Goal: Information Seeking & Learning: Check status

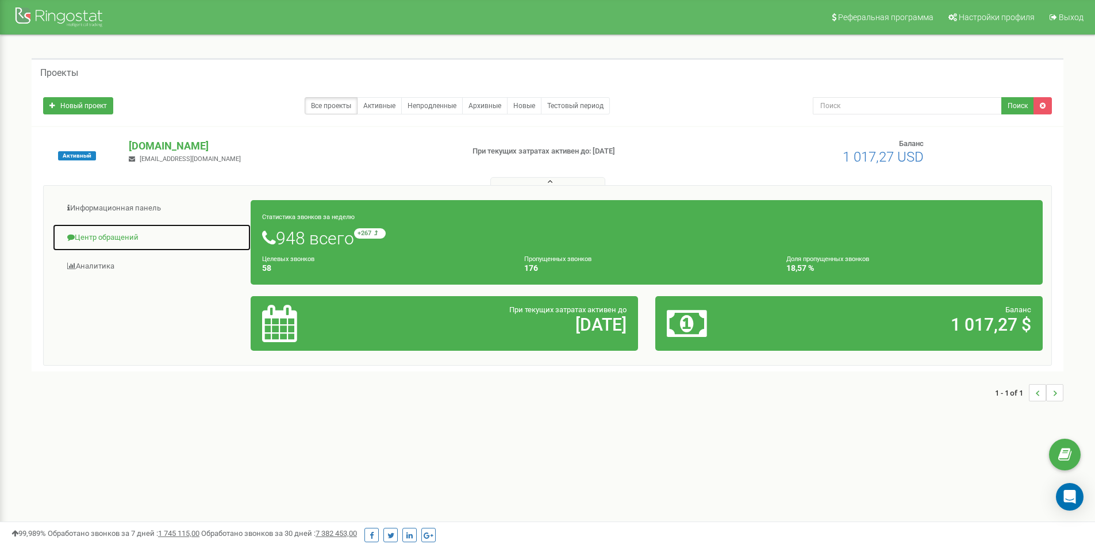
click at [82, 231] on link "Центр обращений" at bounding box center [151, 238] width 199 height 28
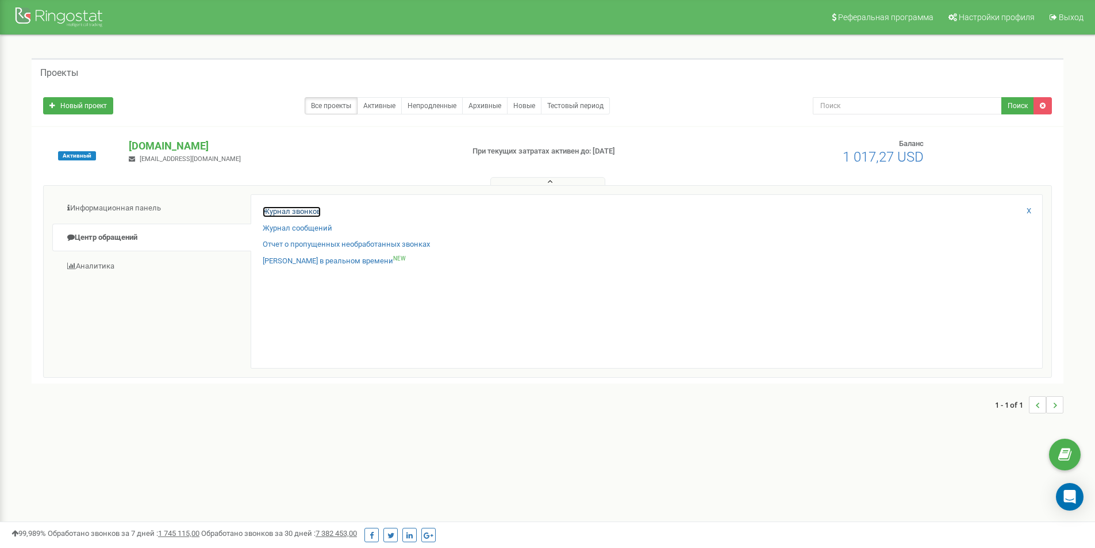
click at [294, 210] on link "Журнал звонков" at bounding box center [292, 211] width 58 height 11
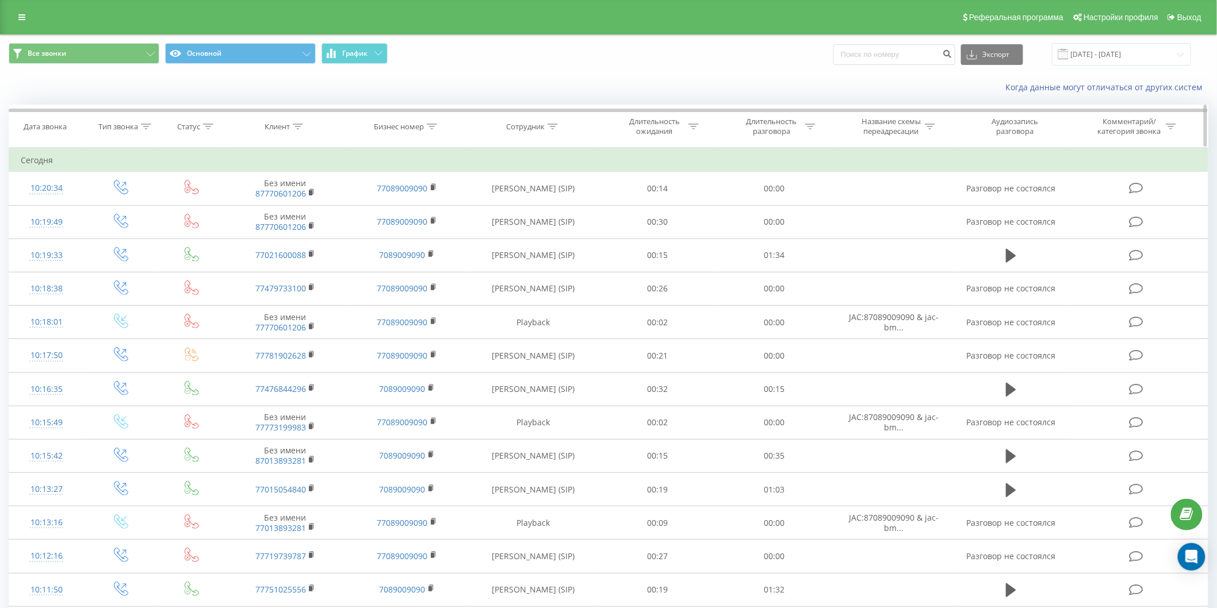
click at [427, 129] on icon at bounding box center [432, 127] width 10 height 6
click at [425, 209] on input "text" at bounding box center [406, 209] width 101 height 20
type input "7073005050"
click at [435, 236] on span "OK" at bounding box center [431, 231] width 32 height 18
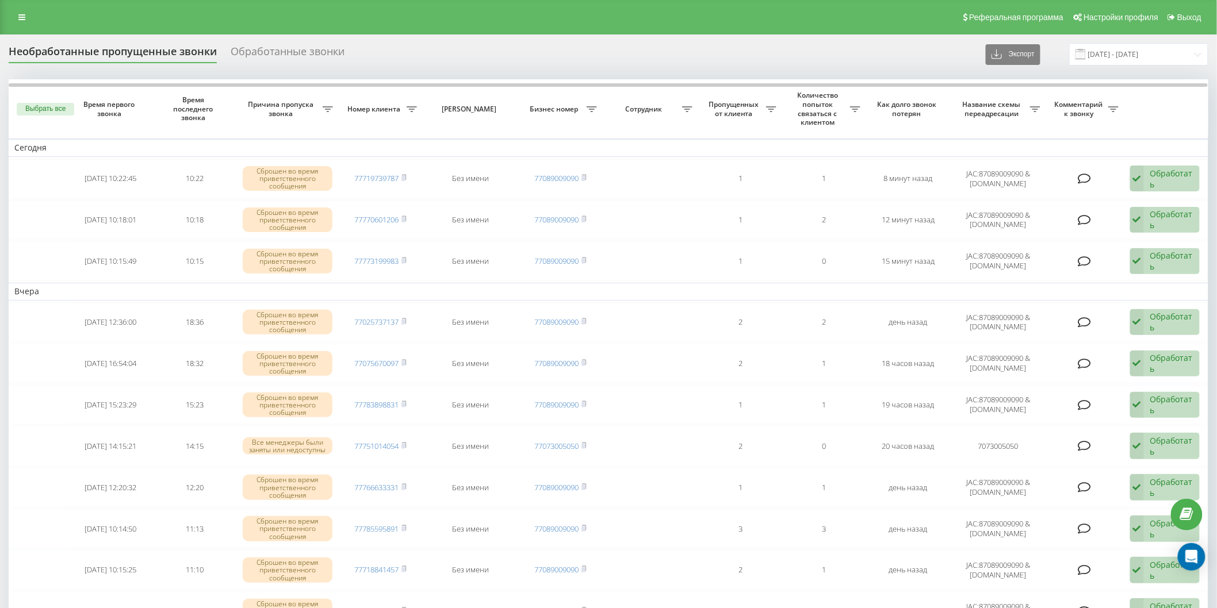
click at [486, 62] on div "Необработанные пропущенные звонки Обработанные звонки Экспорт .csv .xlsx [DATE]…" at bounding box center [608, 54] width 1199 height 22
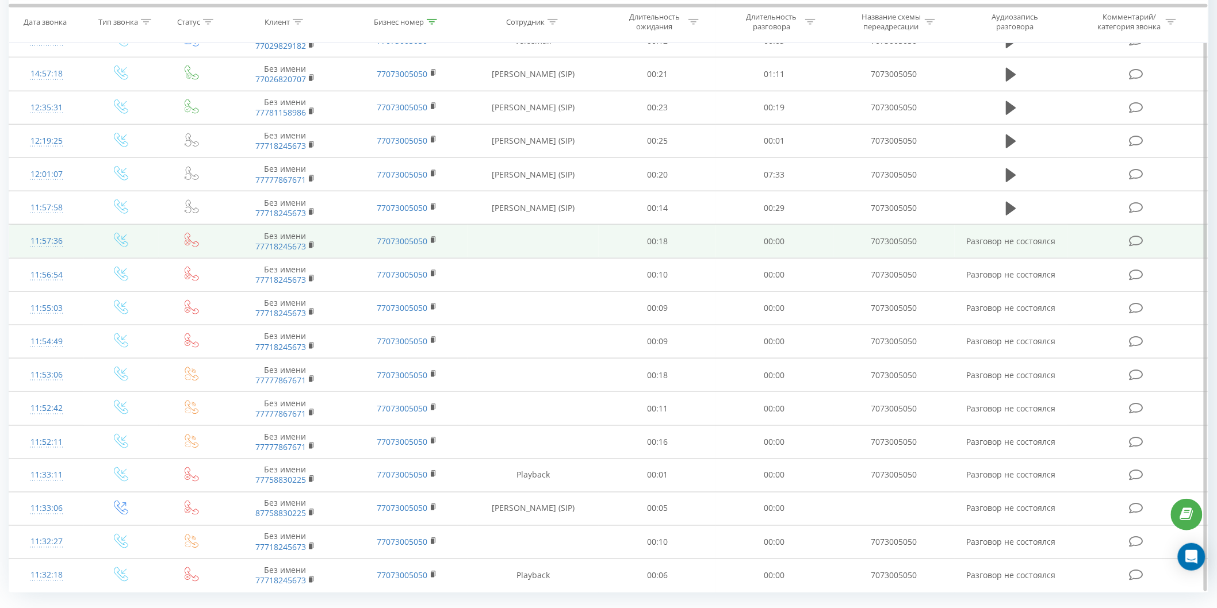
scroll to position [489, 0]
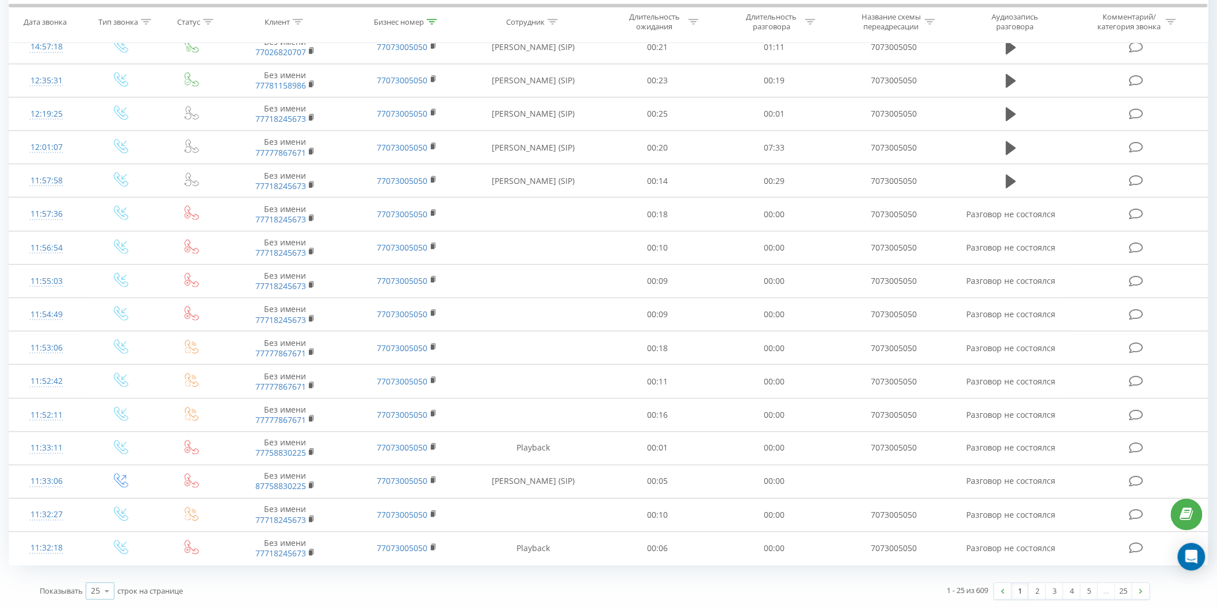
click at [106, 588] on icon at bounding box center [106, 592] width 17 height 22
click at [103, 577] on span "100" at bounding box center [98, 575] width 14 height 11
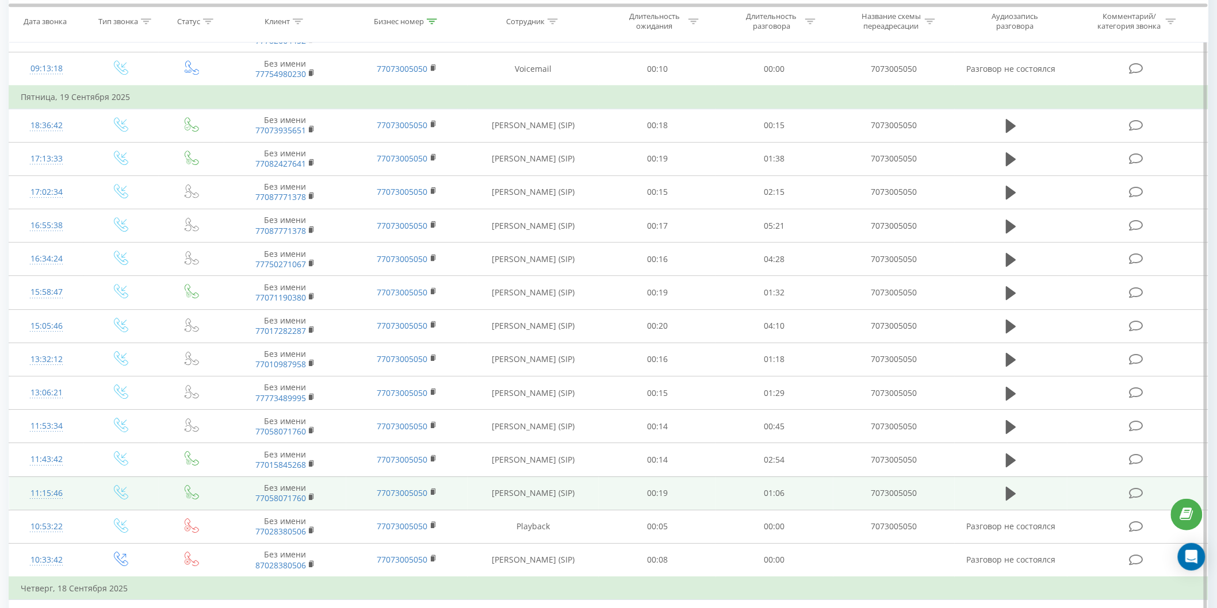
scroll to position [1510, 0]
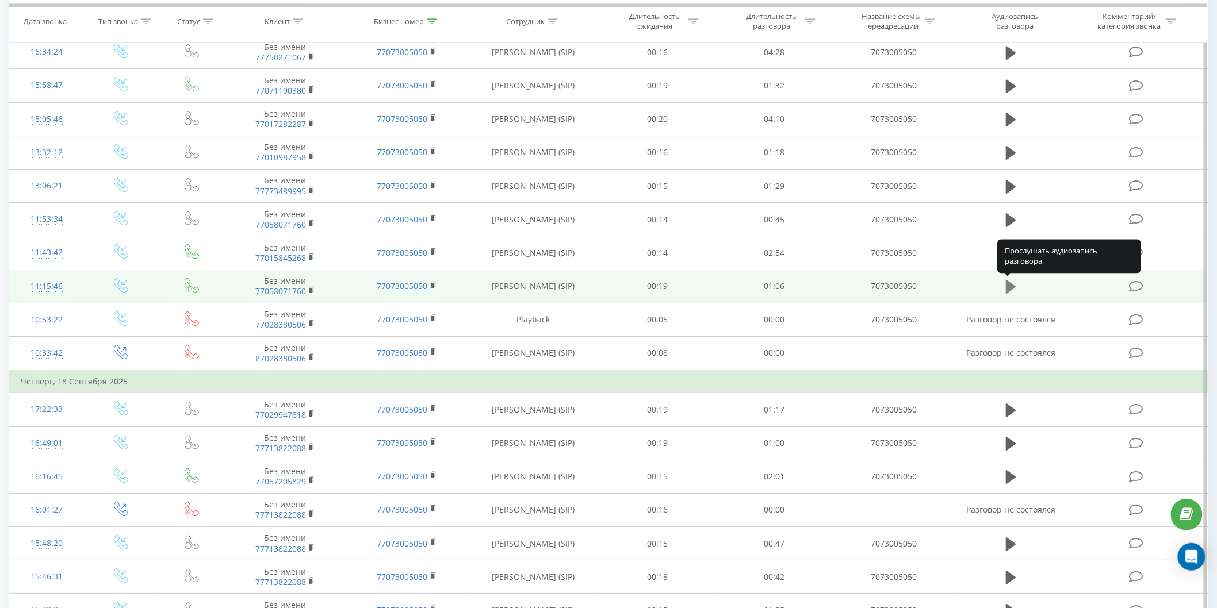
click at [1014, 288] on icon at bounding box center [1011, 287] width 10 height 14
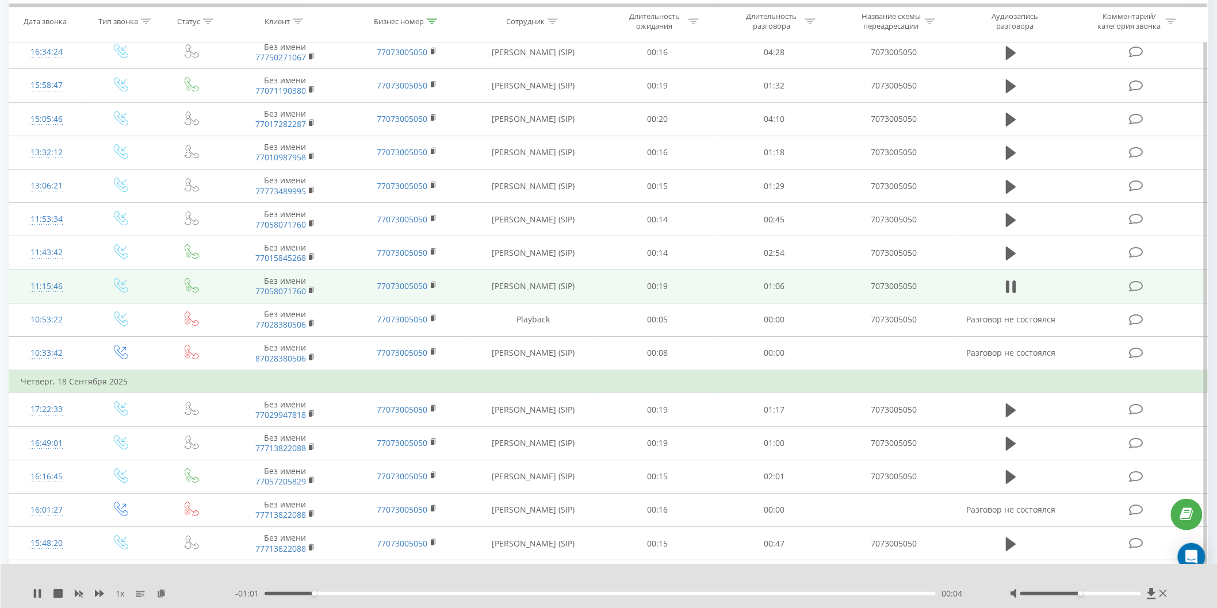
click at [331, 599] on div "- 01:01 00:04 00:04" at bounding box center [608, 593] width 746 height 11
click at [336, 593] on div "00:07" at bounding box center [599, 593] width 671 height 3
click at [354, 593] on div "00:07" at bounding box center [599, 593] width 671 height 3
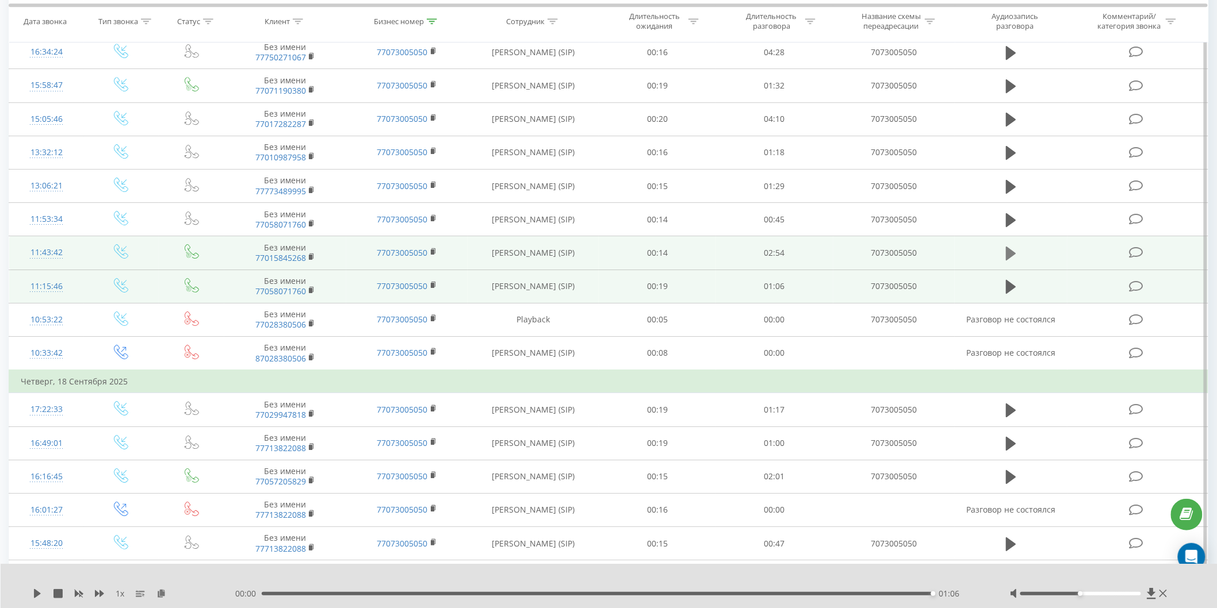
click at [1016, 246] on button at bounding box center [1010, 253] width 17 height 17
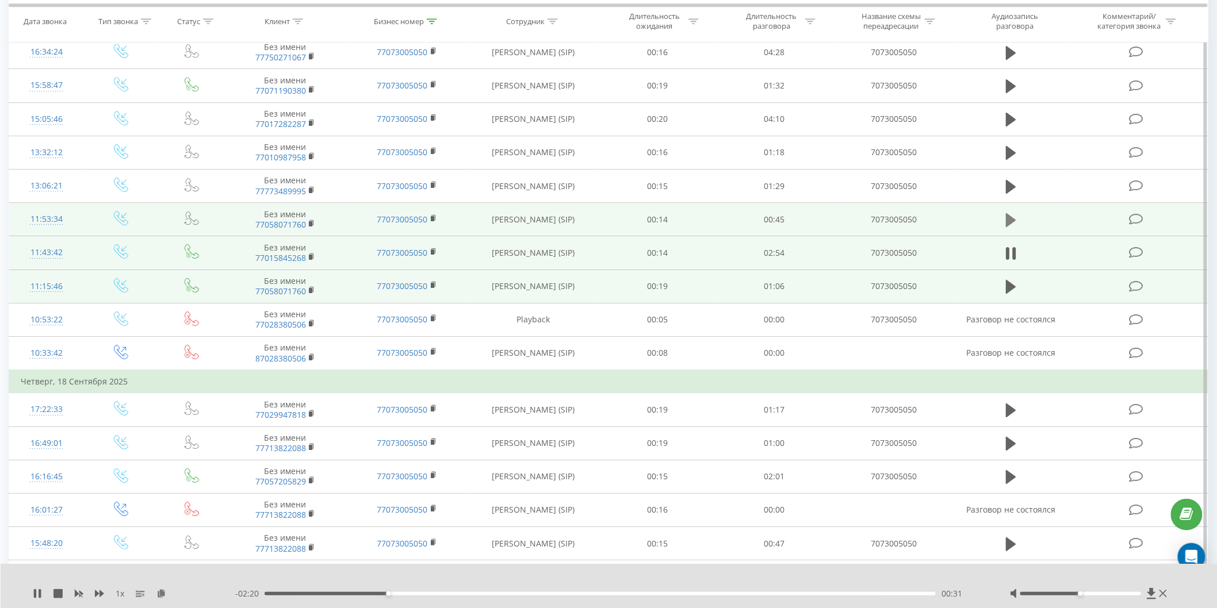
click at [1007, 219] on icon at bounding box center [1011, 220] width 10 height 14
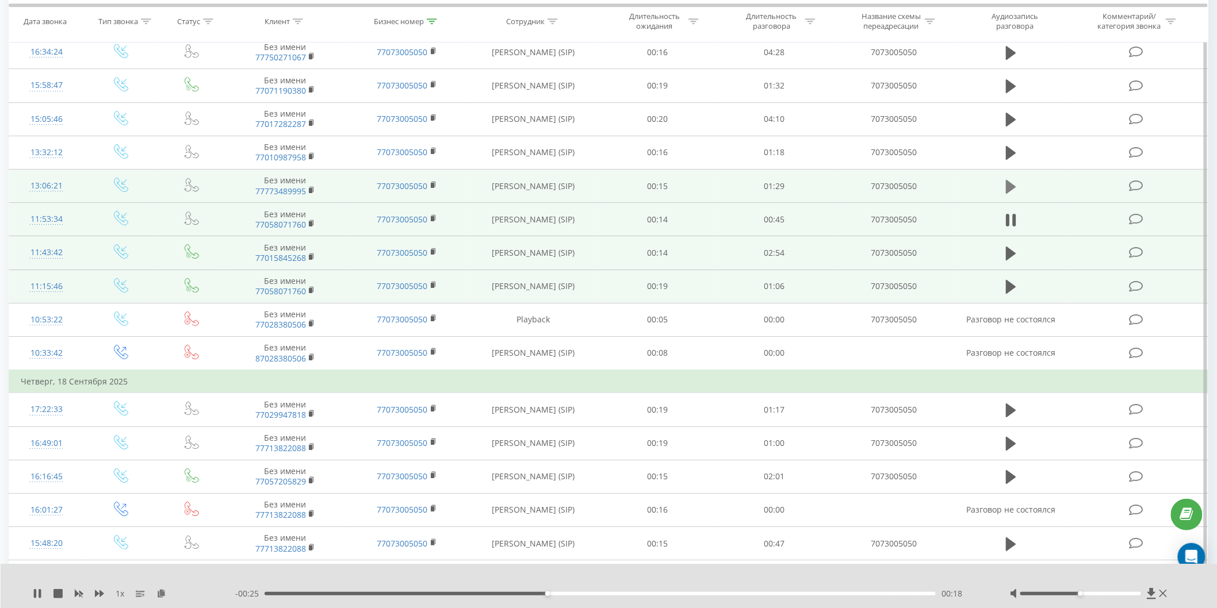
click at [1010, 187] on icon at bounding box center [1011, 186] width 10 height 14
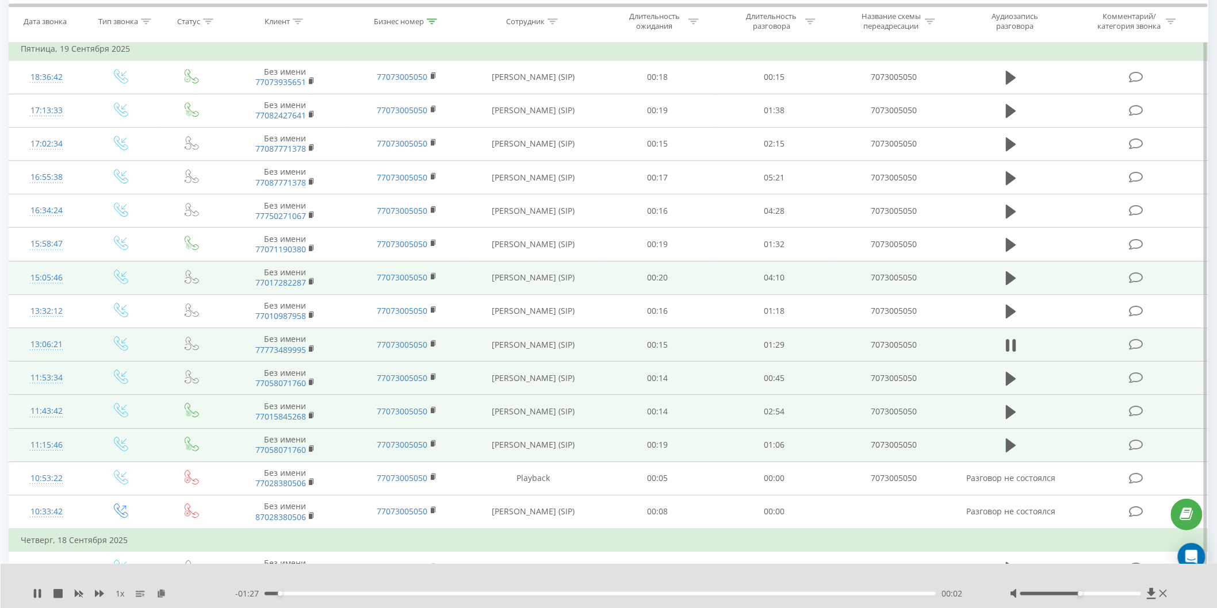
scroll to position [1319, 0]
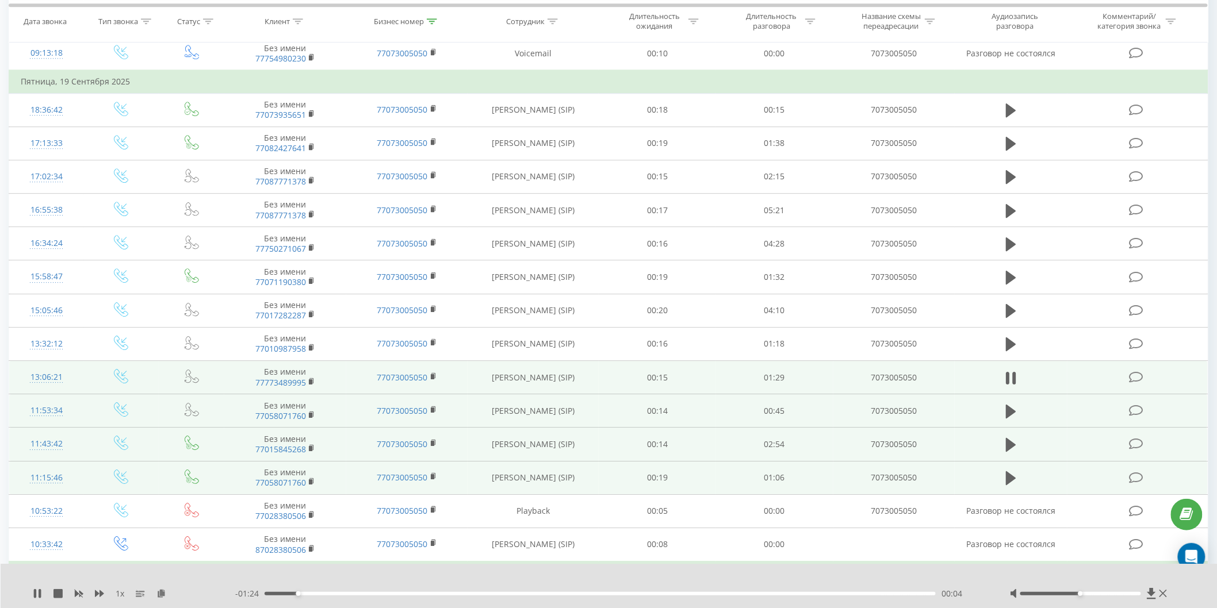
click at [314, 594] on div "00:04" at bounding box center [599, 593] width 671 height 3
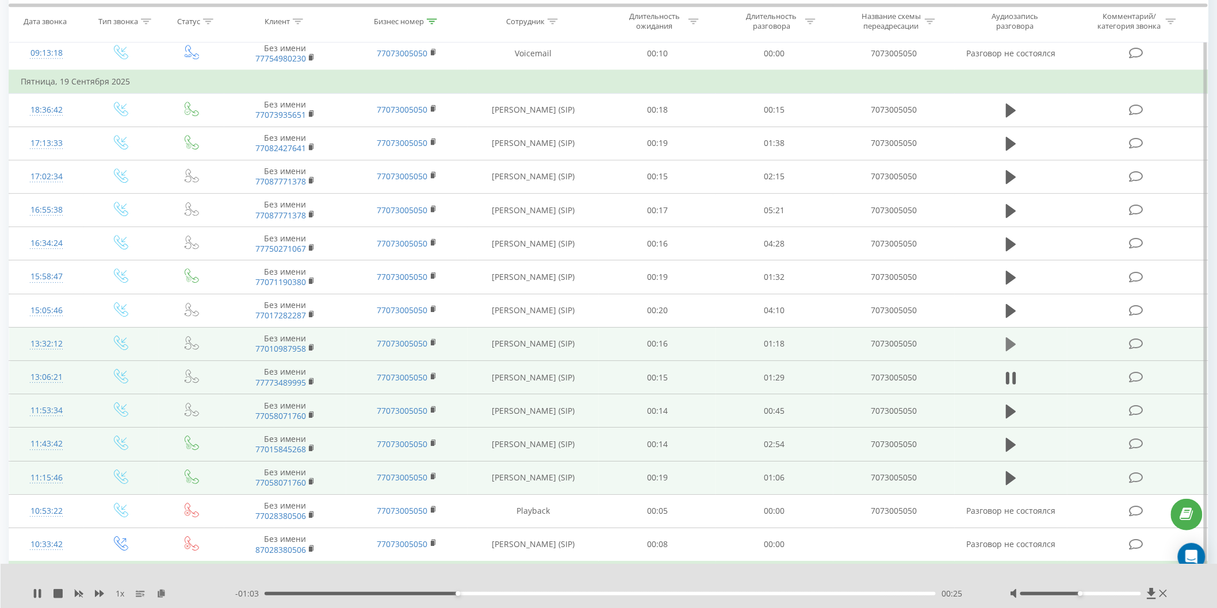
click at [1016, 345] on icon at bounding box center [1011, 344] width 10 height 16
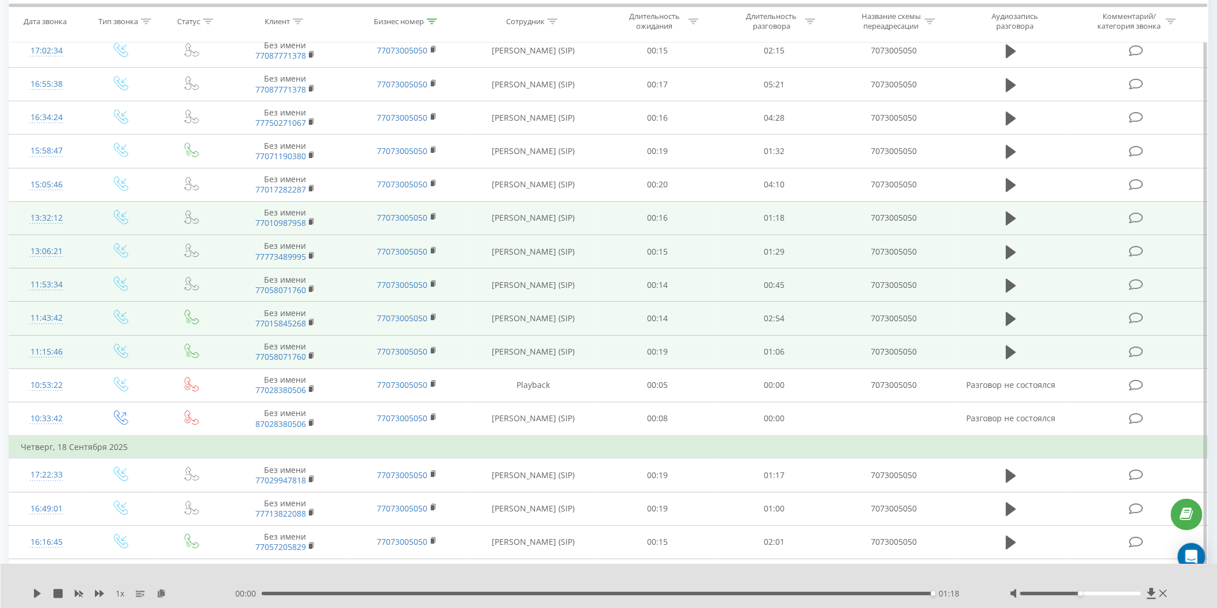
scroll to position [1436, 0]
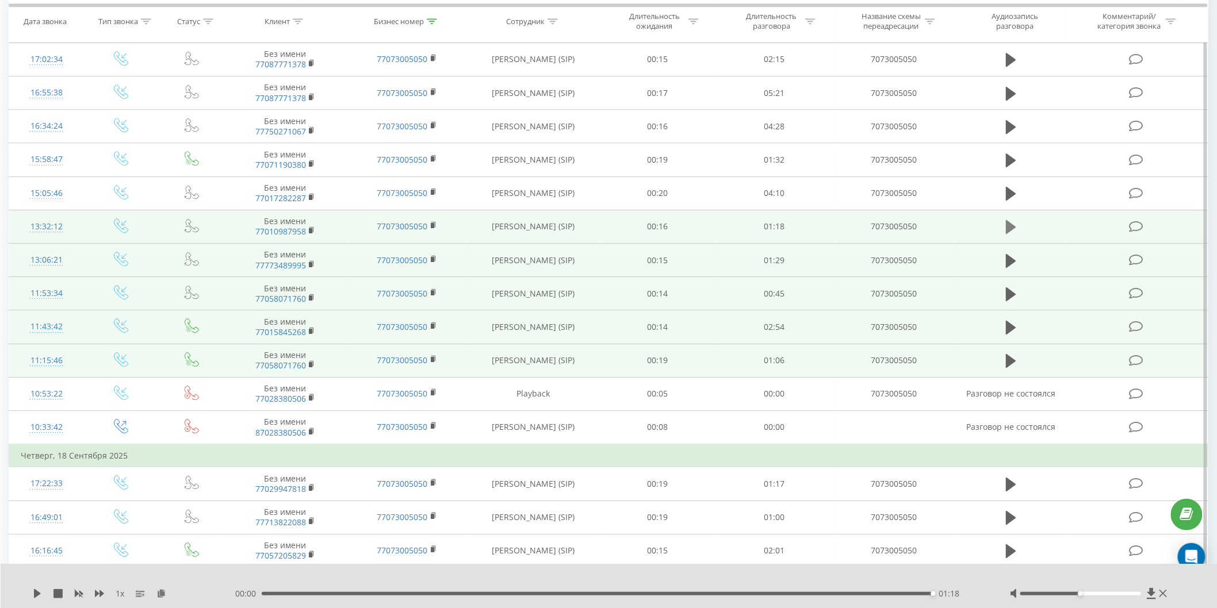
click at [1007, 221] on icon at bounding box center [1011, 227] width 10 height 14
click at [1011, 224] on icon at bounding box center [1011, 227] width 10 height 14
click at [336, 590] on div "00:00 01:18 01:18" at bounding box center [608, 593] width 746 height 11
click at [330, 593] on div "01:18" at bounding box center [597, 593] width 671 height 3
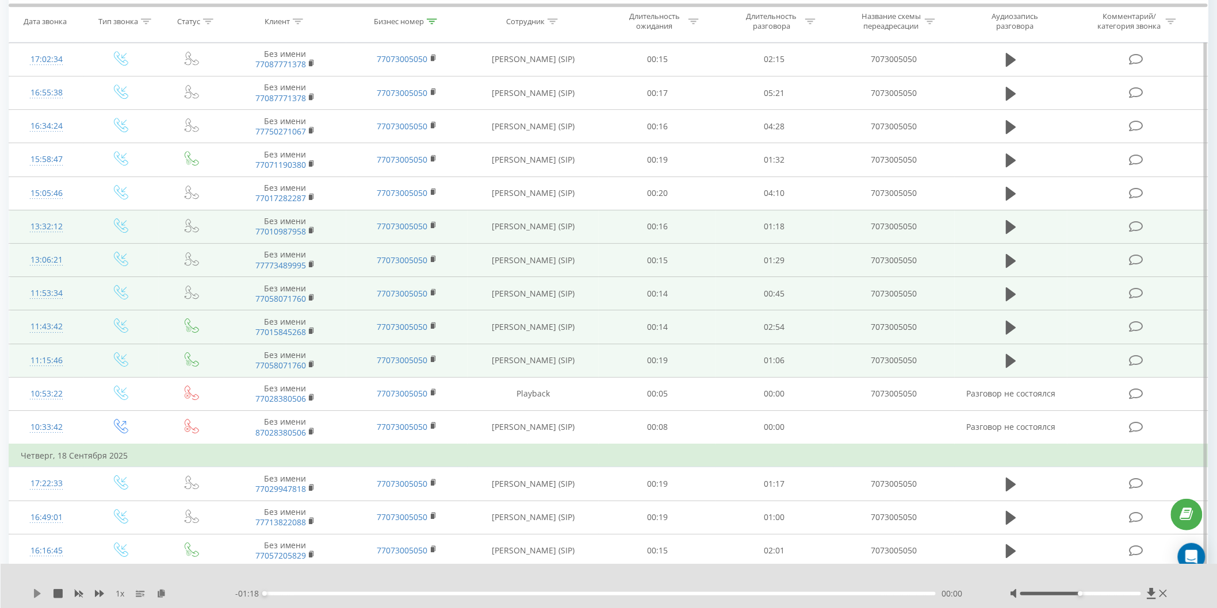
click at [34, 593] on icon at bounding box center [37, 593] width 7 height 9
click at [312, 229] on rect at bounding box center [310, 230] width 3 height 5
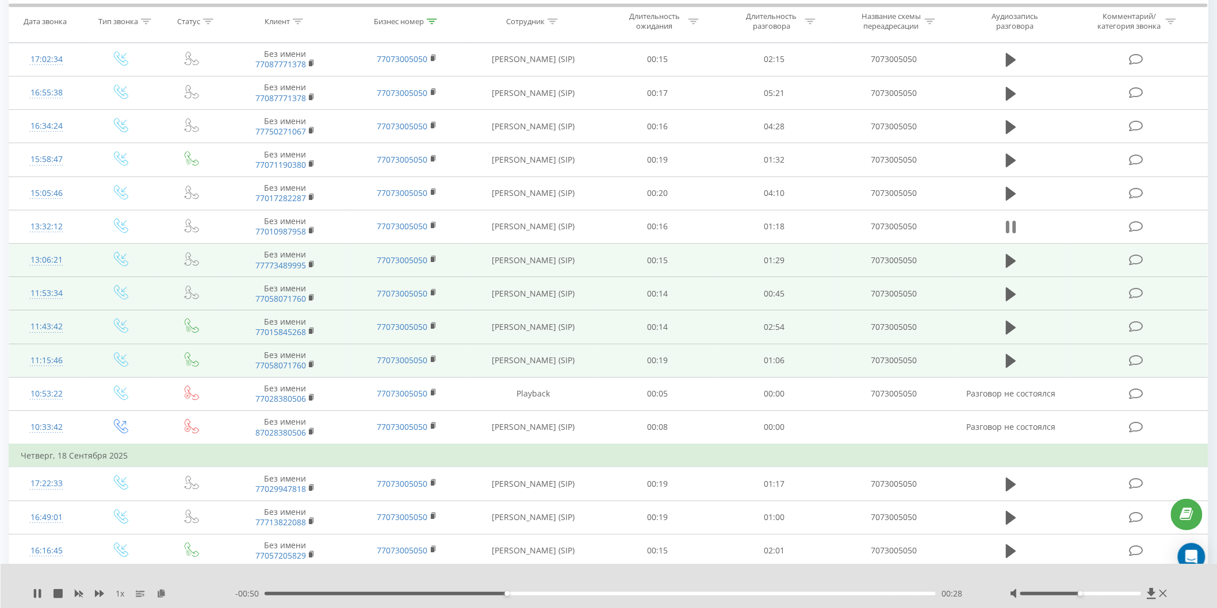
click at [1008, 225] on icon at bounding box center [1007, 227] width 3 height 13
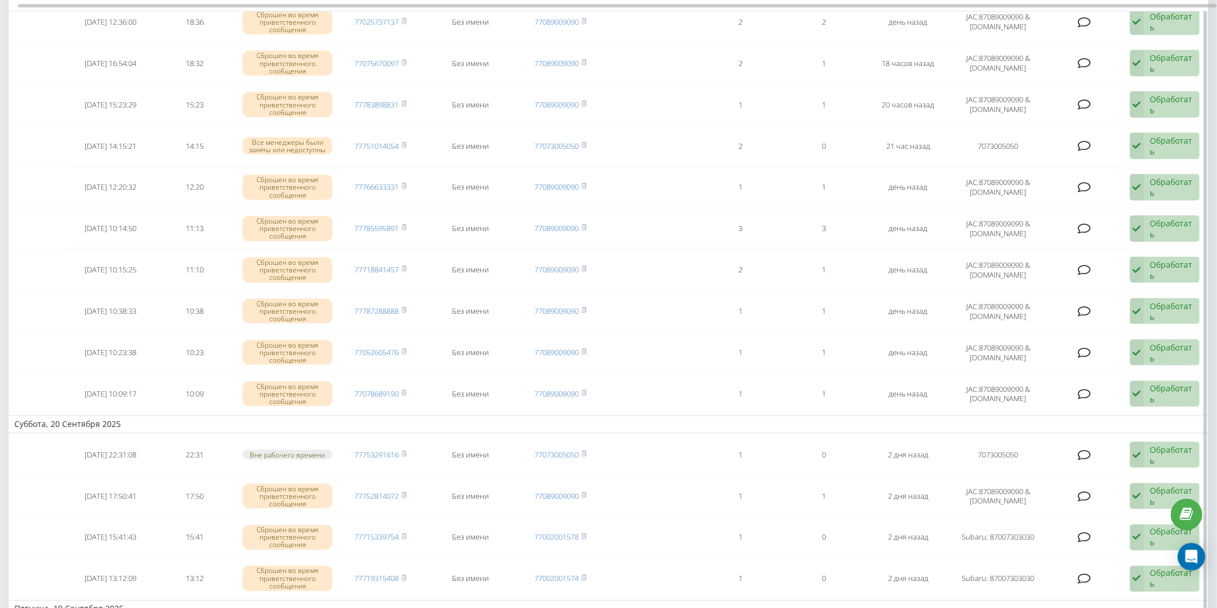
scroll to position [255, 0]
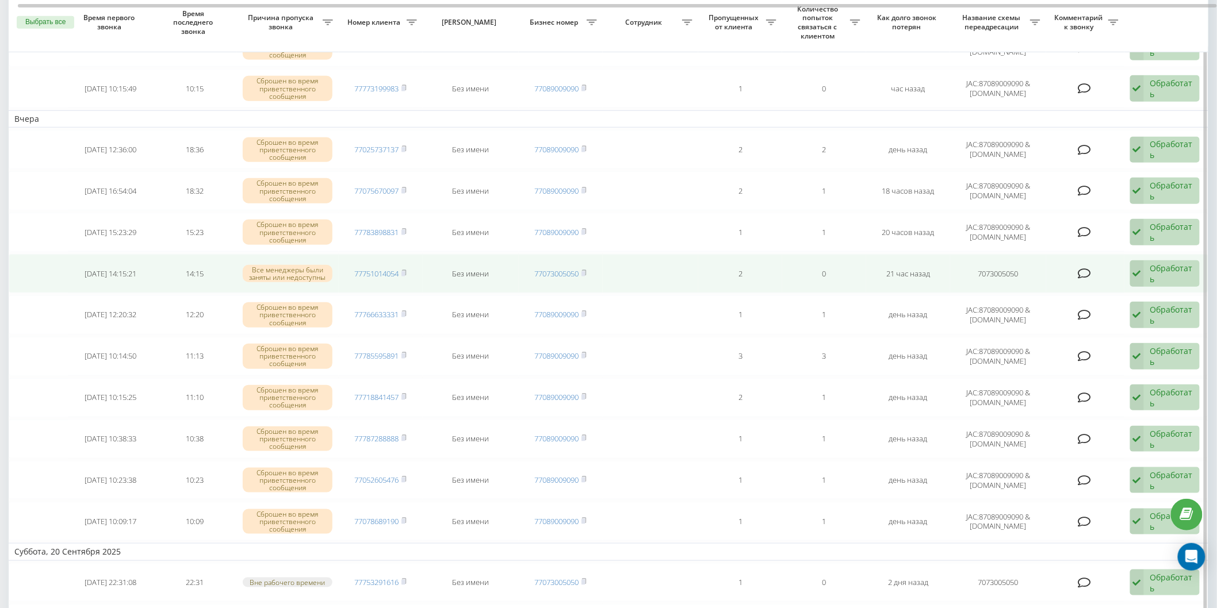
click at [1170, 266] on div "Обработать" at bounding box center [1171, 274] width 43 height 22
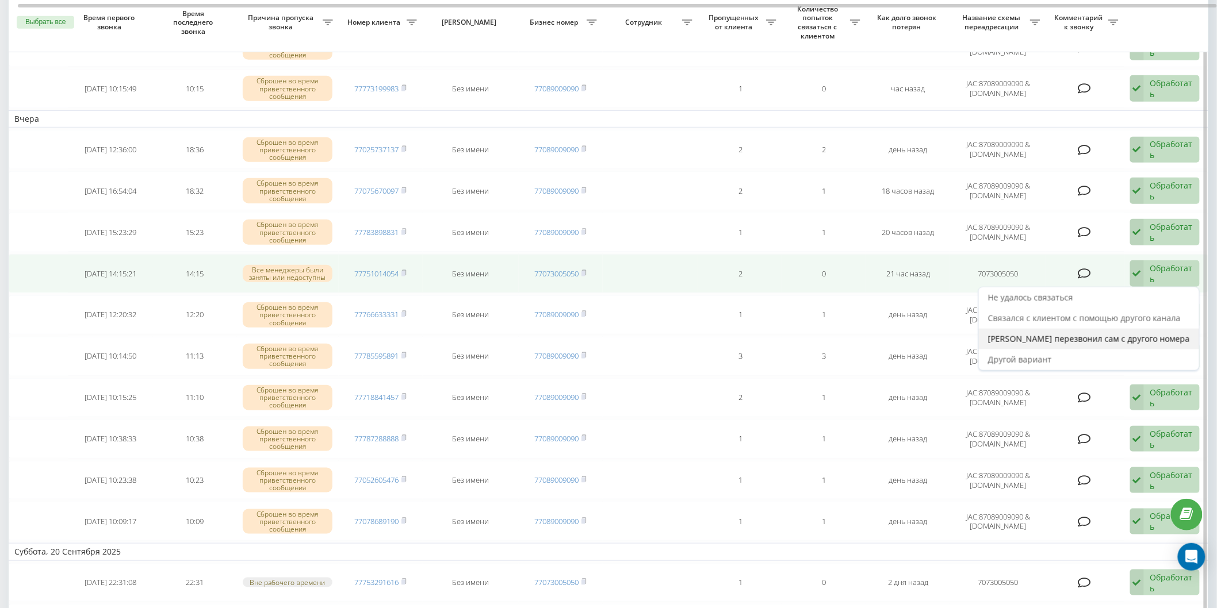
click at [1077, 329] on div "[PERSON_NAME] перезвонил сам с другого номера" at bounding box center [1089, 339] width 220 height 21
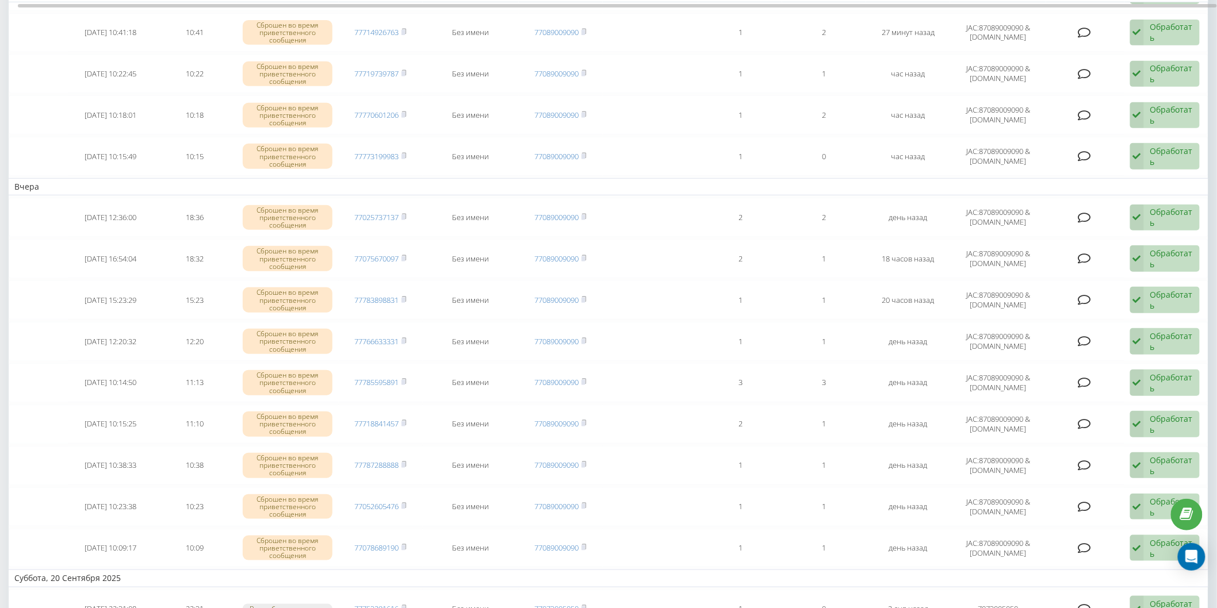
scroll to position [0, 0]
